Goal: Task Accomplishment & Management: Manage account settings

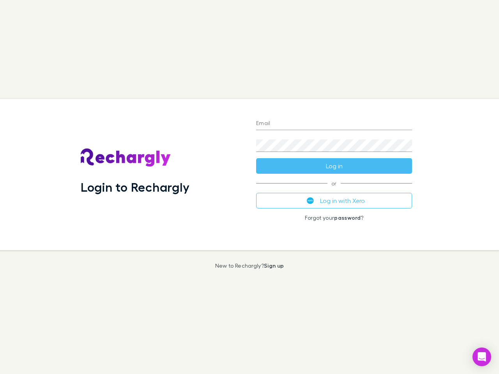
click at [249, 187] on div "Login to Rechargly" at bounding box center [161, 174] width 175 height 151
click at [334, 124] on input "Email" at bounding box center [334, 124] width 156 height 12
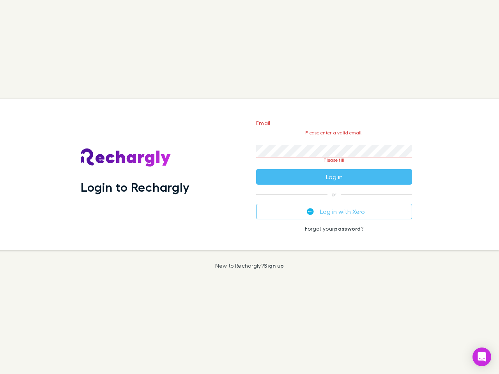
click at [334, 166] on form "Email Please enter a valid email. Password Please fill Log in" at bounding box center [334, 147] width 156 height 73
click at [334, 201] on div "Email Please enter a valid email. Password Please fill Log in or Log in with Xe…" at bounding box center [334, 174] width 168 height 151
click at [482, 357] on icon "Open Intercom Messenger" at bounding box center [482, 356] width 8 height 9
